Goal: Information Seeking & Learning: Learn about a topic

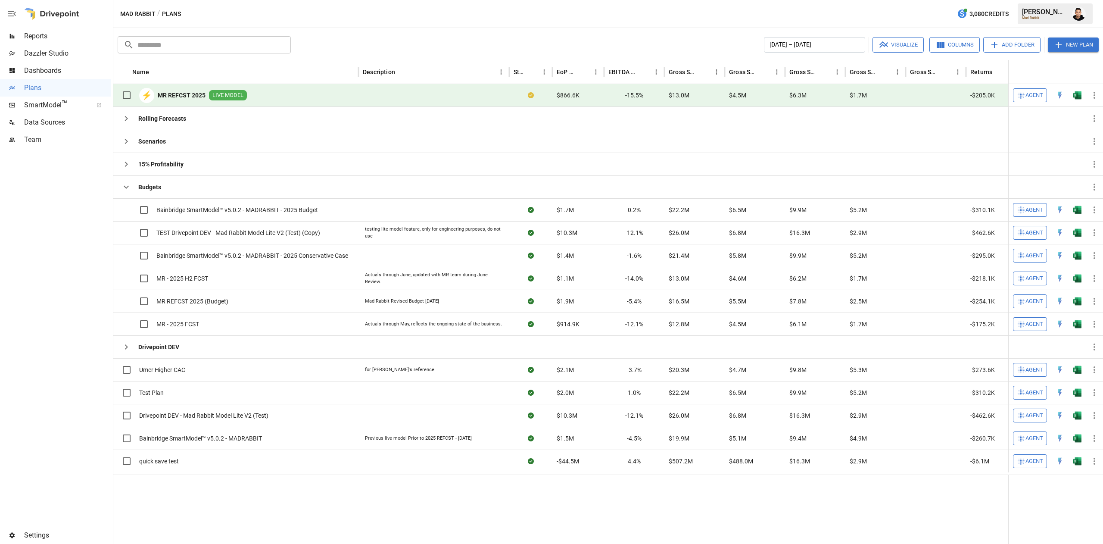
click at [1083, 10] on img "Francisco Sanchez" at bounding box center [1079, 14] width 14 height 14
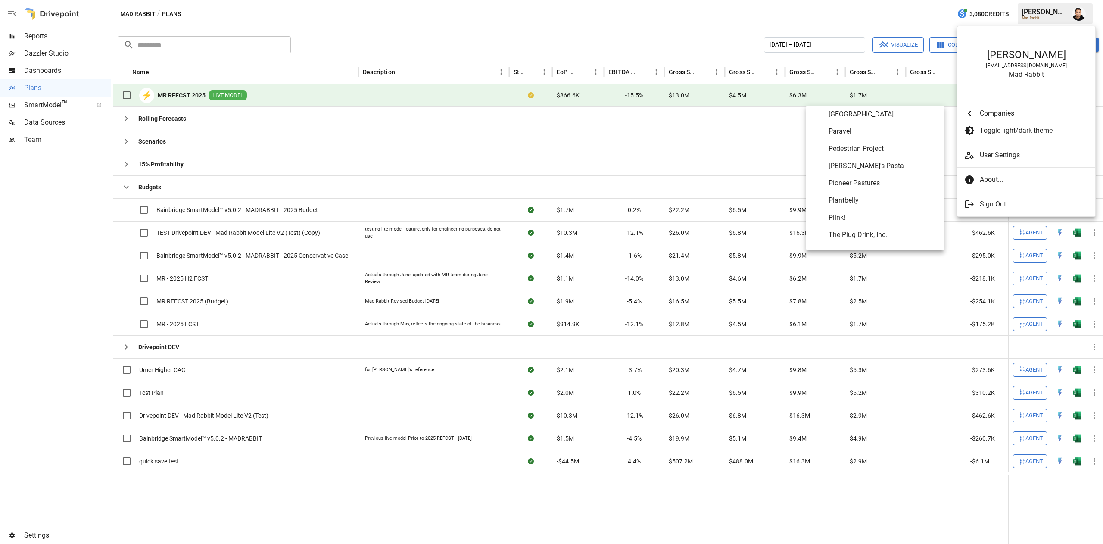
scroll to position [3625, 0]
click at [847, 215] on span "Plink!" at bounding box center [883, 217] width 109 height 10
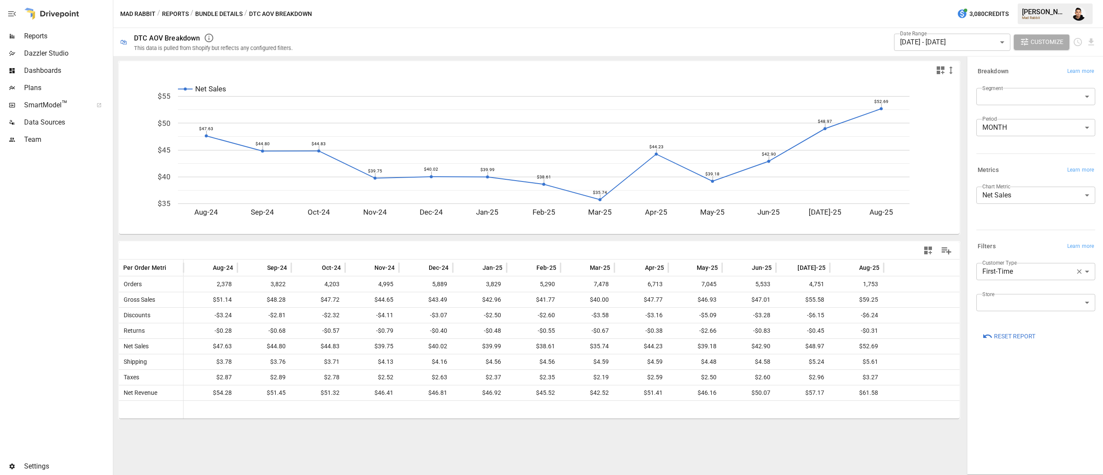
click at [221, 12] on button "Bundle Details" at bounding box center [218, 14] width 47 height 11
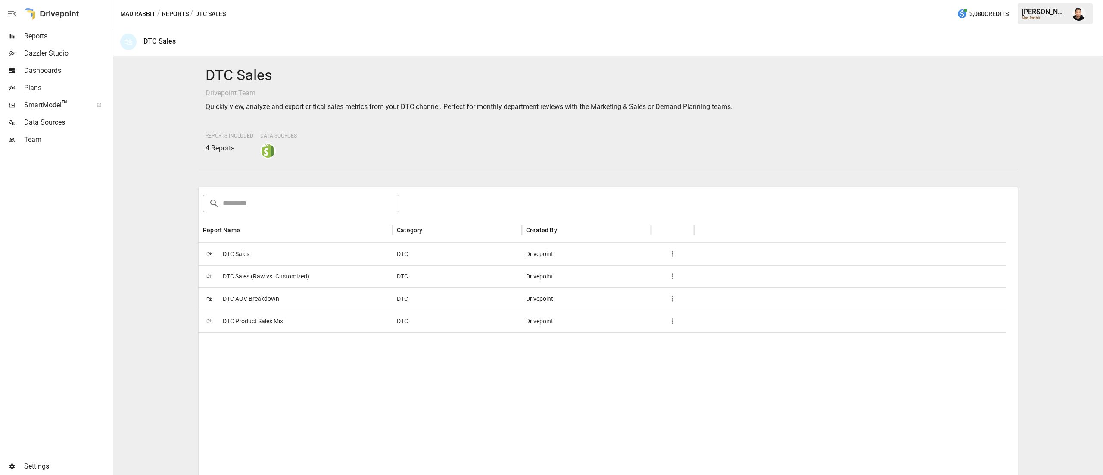
click at [271, 318] on span "DTC Product Sales Mix" at bounding box center [253, 321] width 60 height 22
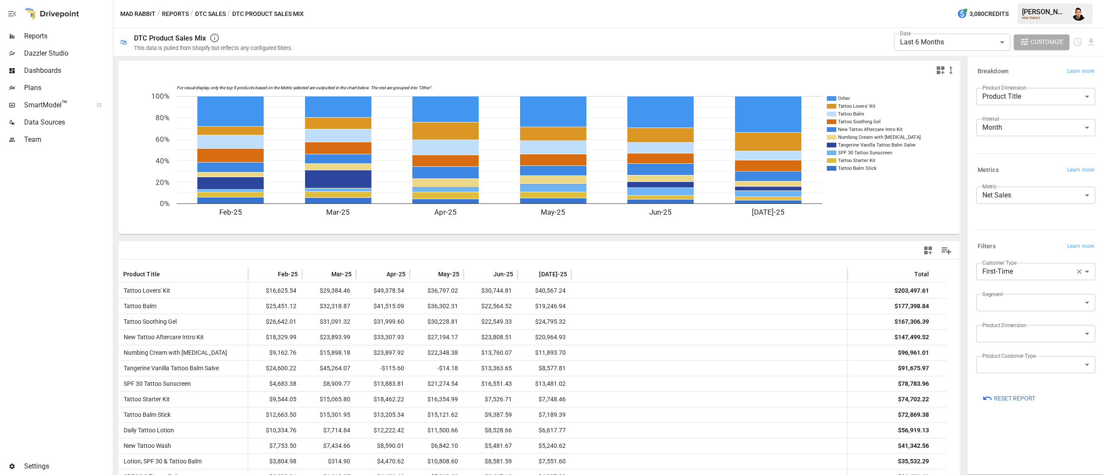
scroll to position [47, 0]
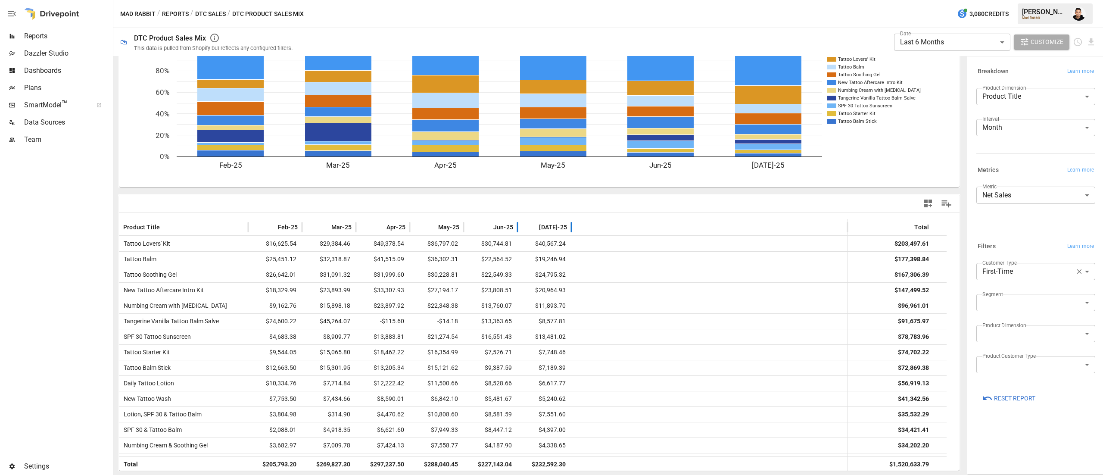
click at [557, 223] on span "Jul-25" at bounding box center [553, 227] width 28 height 9
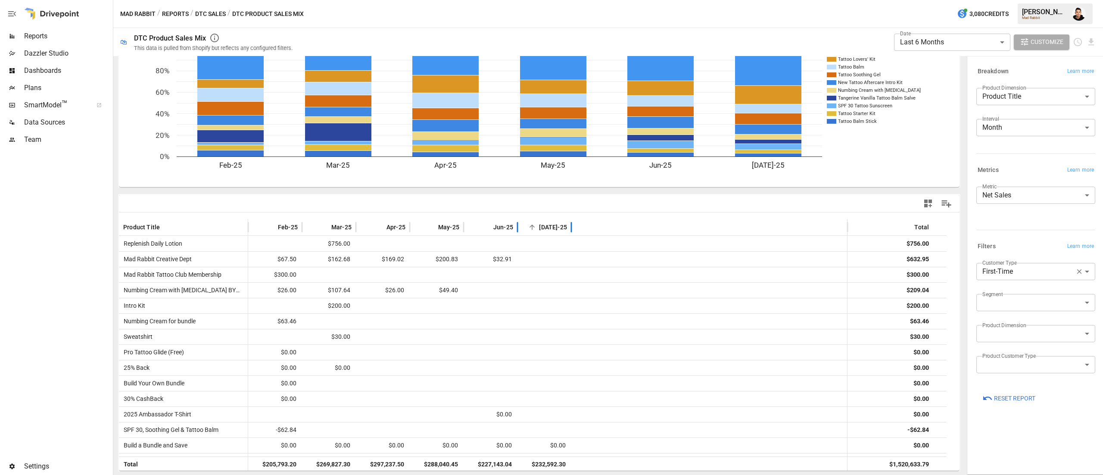
click at [557, 223] on span "Jul-25" at bounding box center [553, 227] width 28 height 9
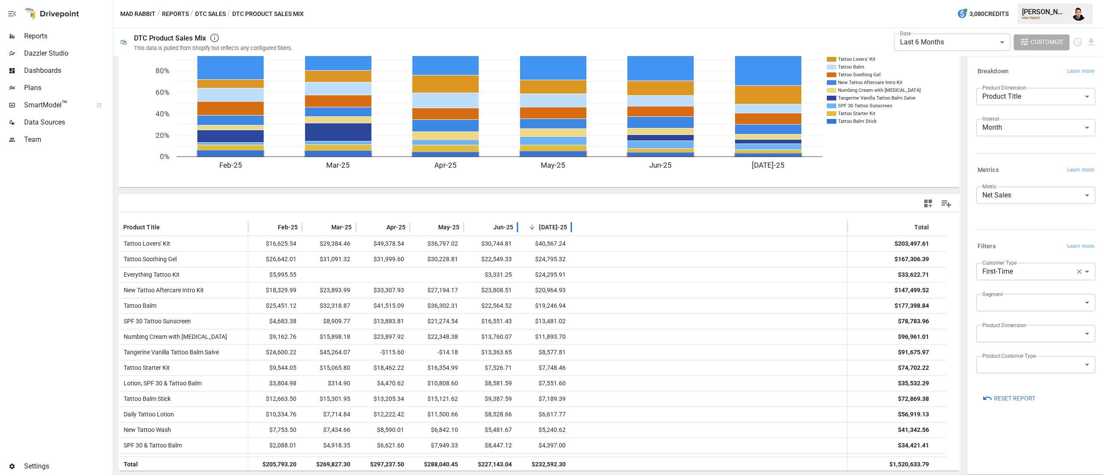
scroll to position [0, 0]
